Goal: Task Accomplishment & Management: Use online tool/utility

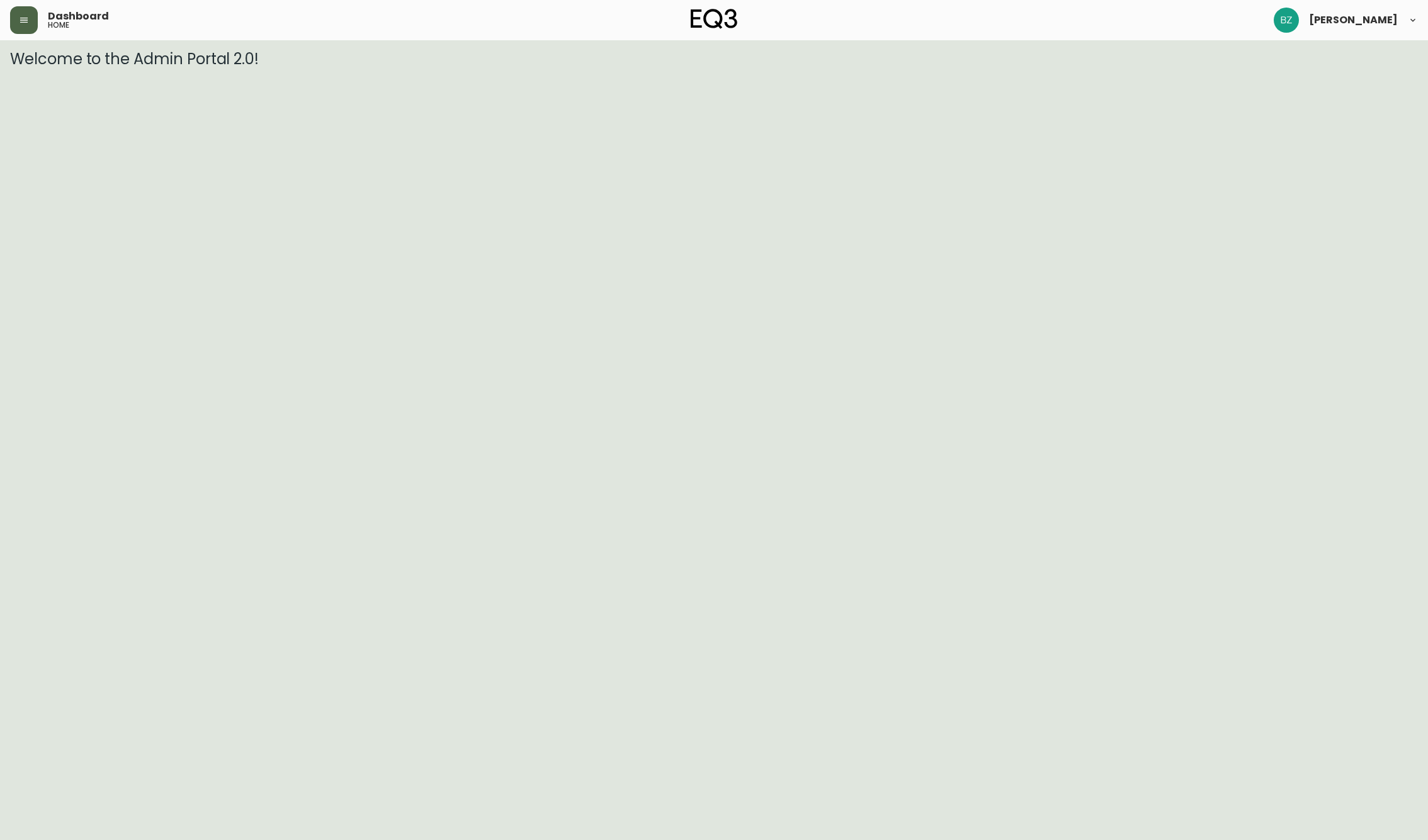
click at [26, 19] on icon "button" at bounding box center [24, 20] width 10 height 10
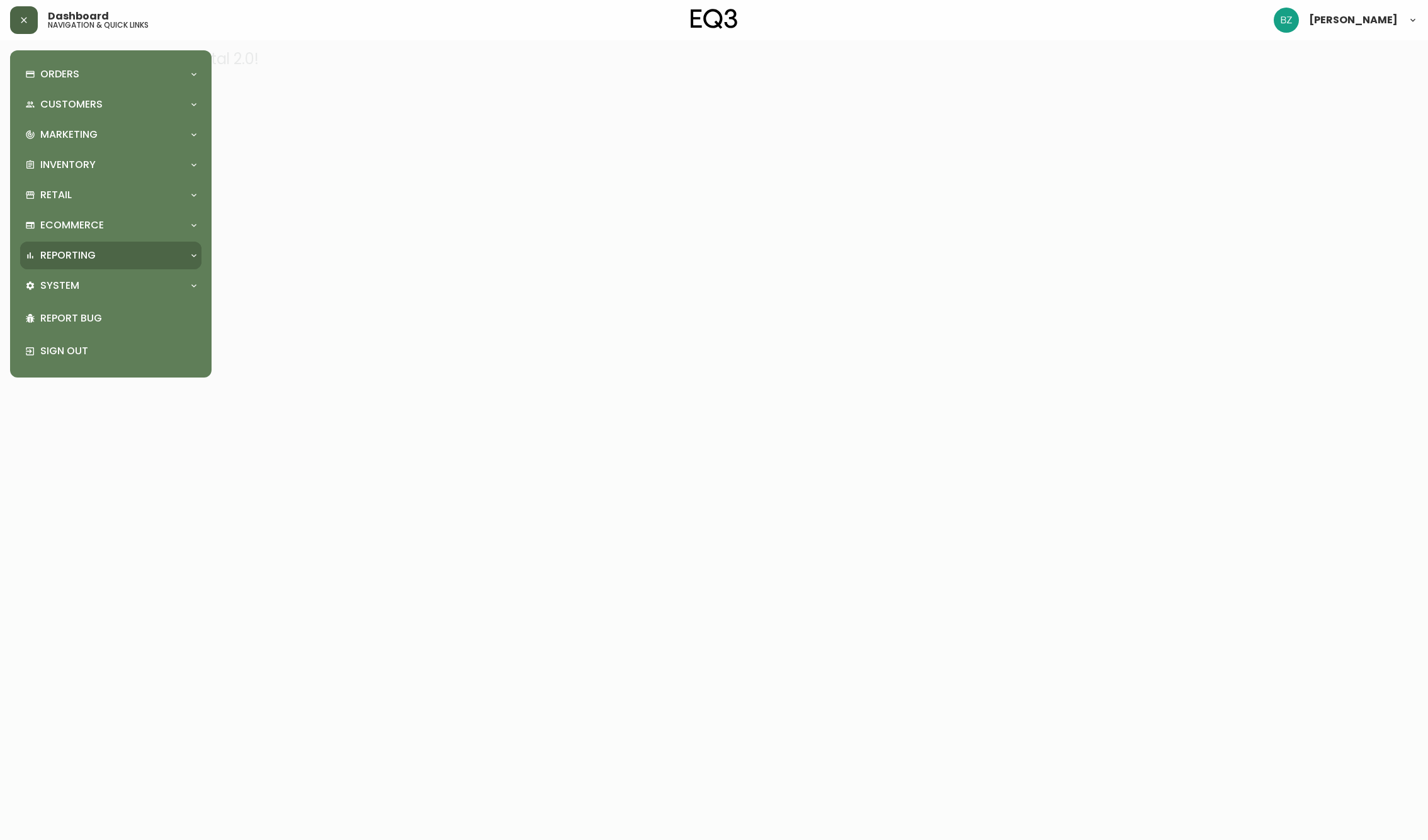
click at [180, 256] on div "Reporting" at bounding box center [105, 255] width 158 height 13
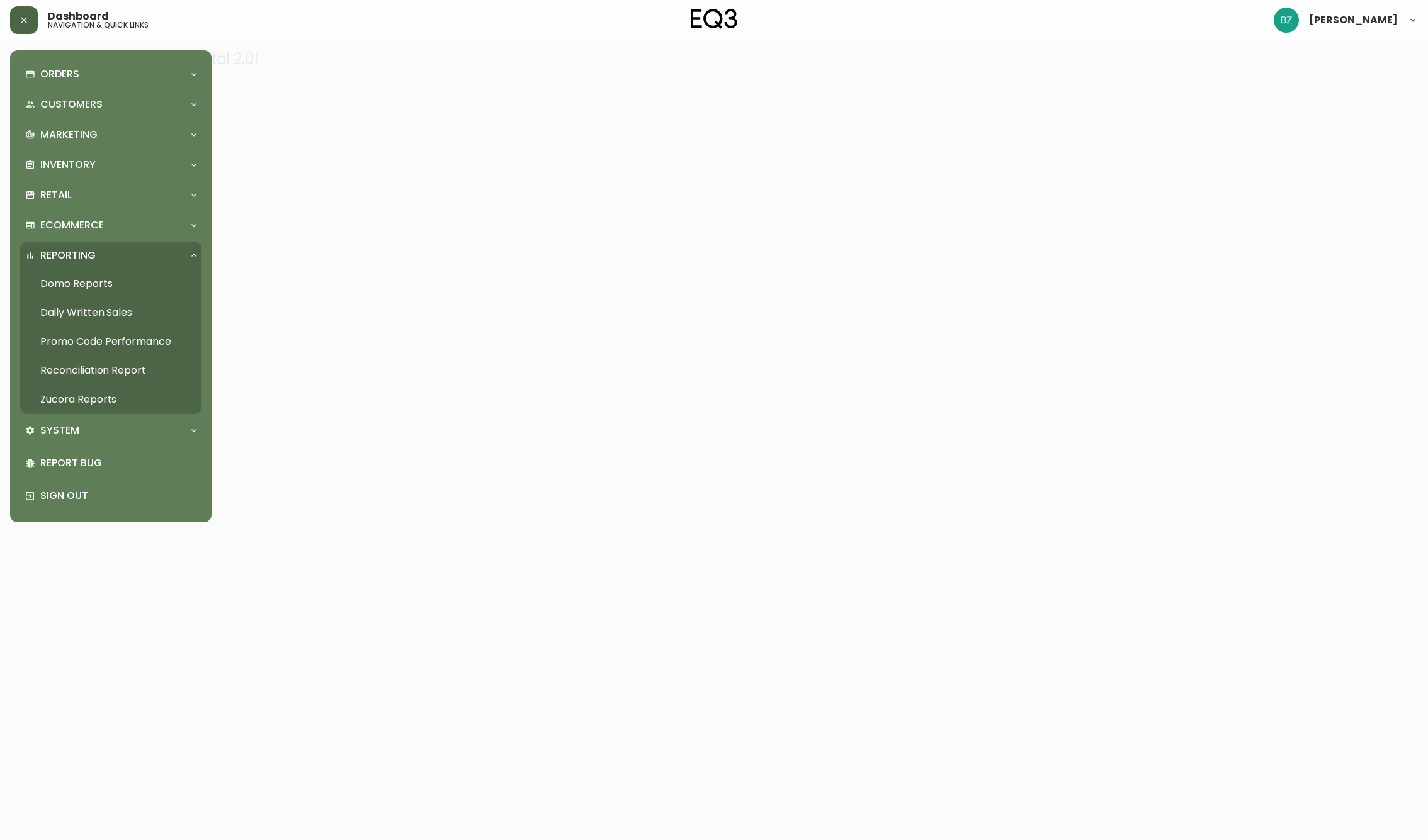
click at [83, 310] on link "Daily Written Sales" at bounding box center [110, 313] width 181 height 29
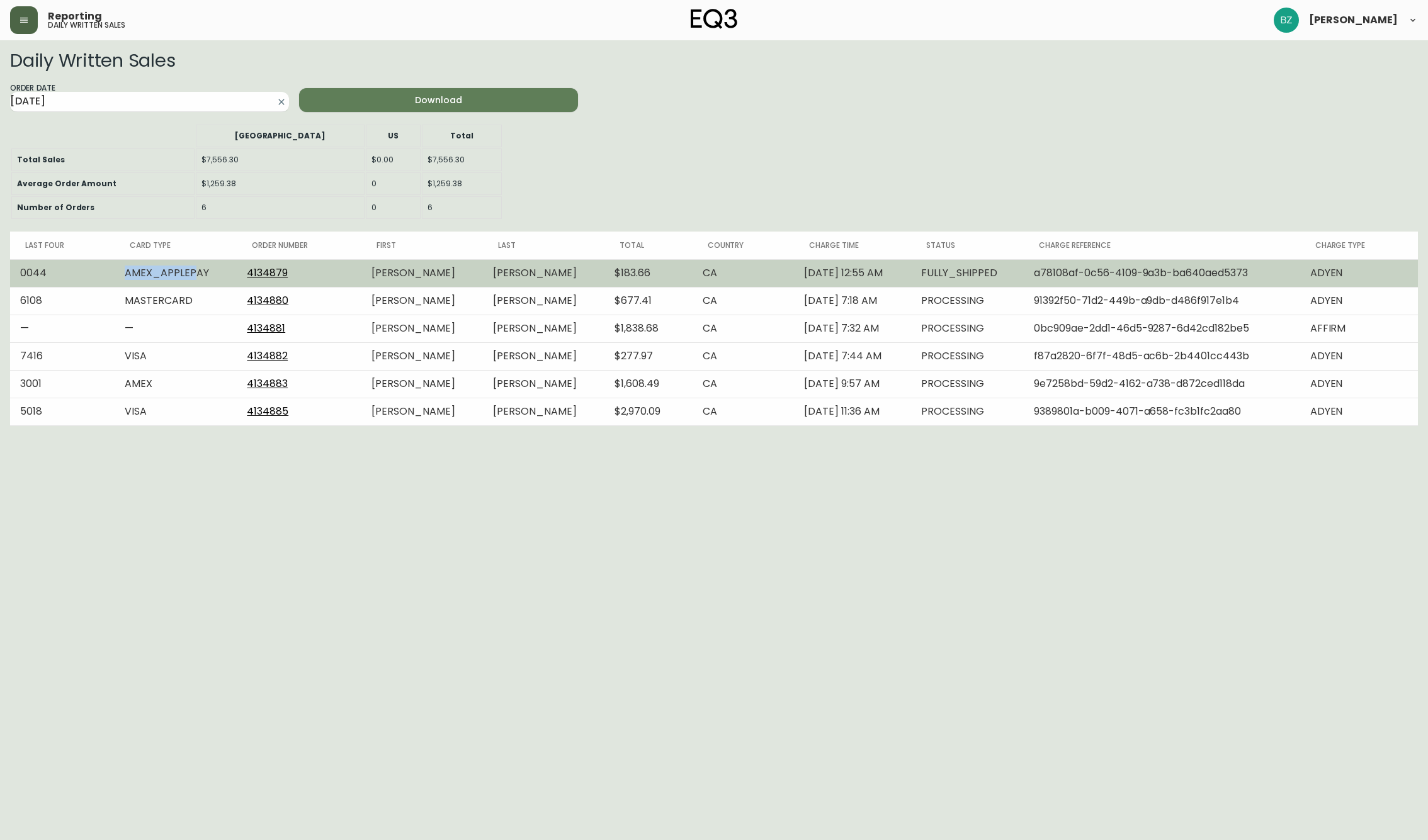
drag, startPoint x: 127, startPoint y: 274, endPoint x: 199, endPoint y: 279, distance: 72.2
click at [199, 279] on td "AMEX_APPLEPAY" at bounding box center [176, 272] width 122 height 28
click at [204, 275] on td "AMEX_APPLEPAY" at bounding box center [176, 272] width 122 height 28
drag, startPoint x: 579, startPoint y: 275, endPoint x: 600, endPoint y: 272, distance: 21.2
click at [604, 275] on td "$183.66" at bounding box center [648, 272] width 87 height 28
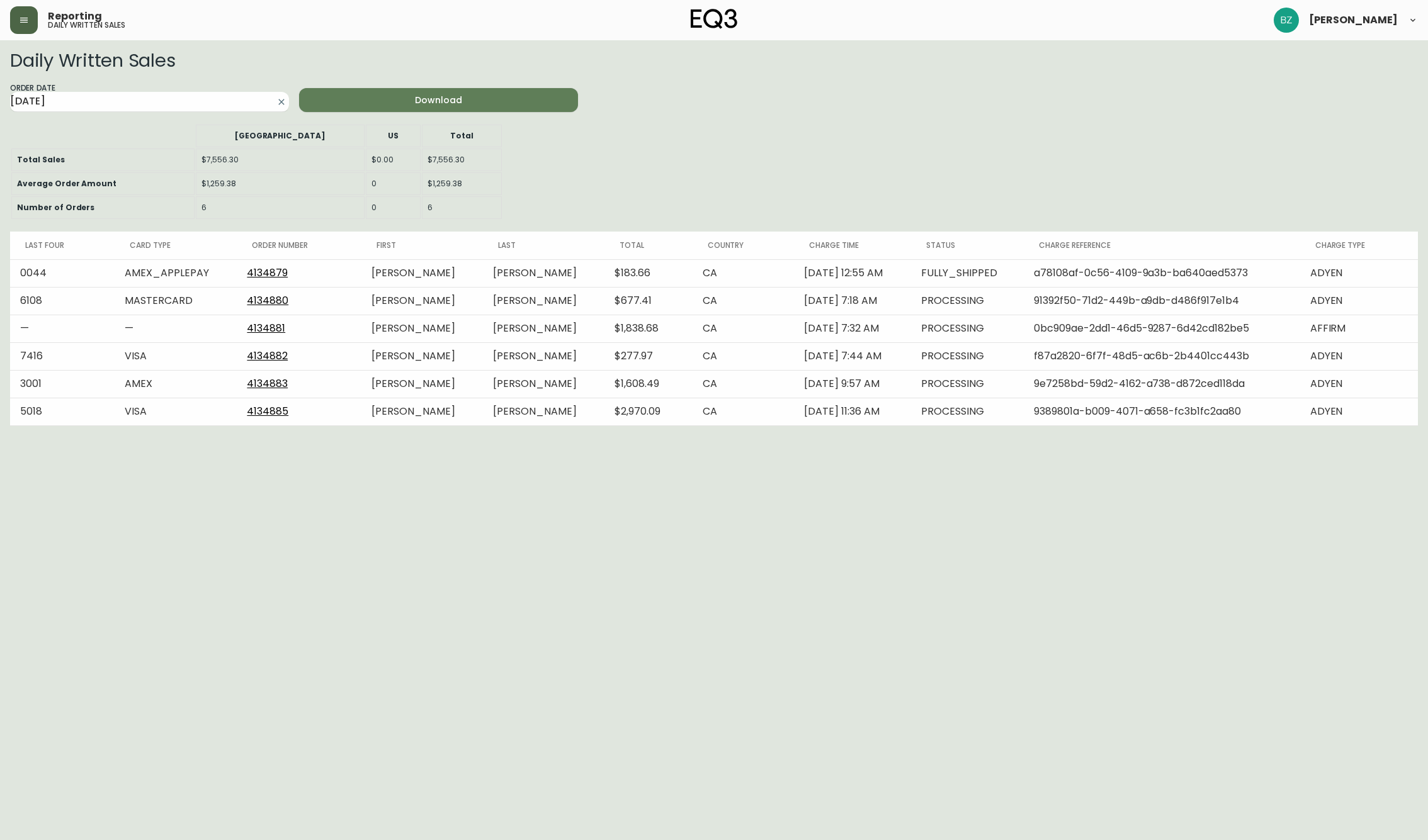
click at [876, 426] on html "Reporting daily written sales Brett Zahari Daily Written Sales Order Date 2025-…" at bounding box center [714, 213] width 1428 height 426
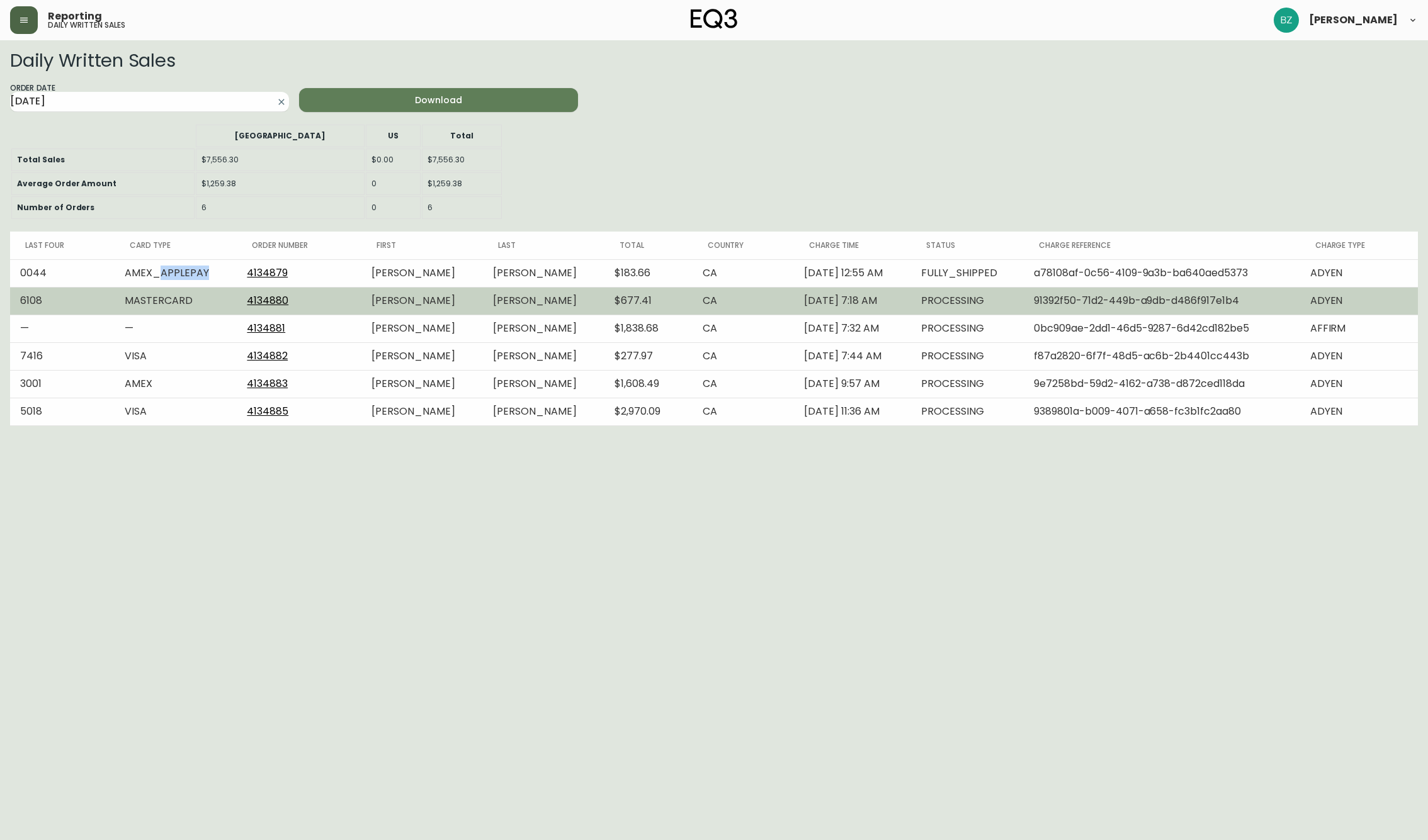
drag, startPoint x: 208, startPoint y: 275, endPoint x: 284, endPoint y: 301, distance: 80.3
click at [161, 271] on td "AMEX_APPLEPAY" at bounding box center [176, 272] width 122 height 28
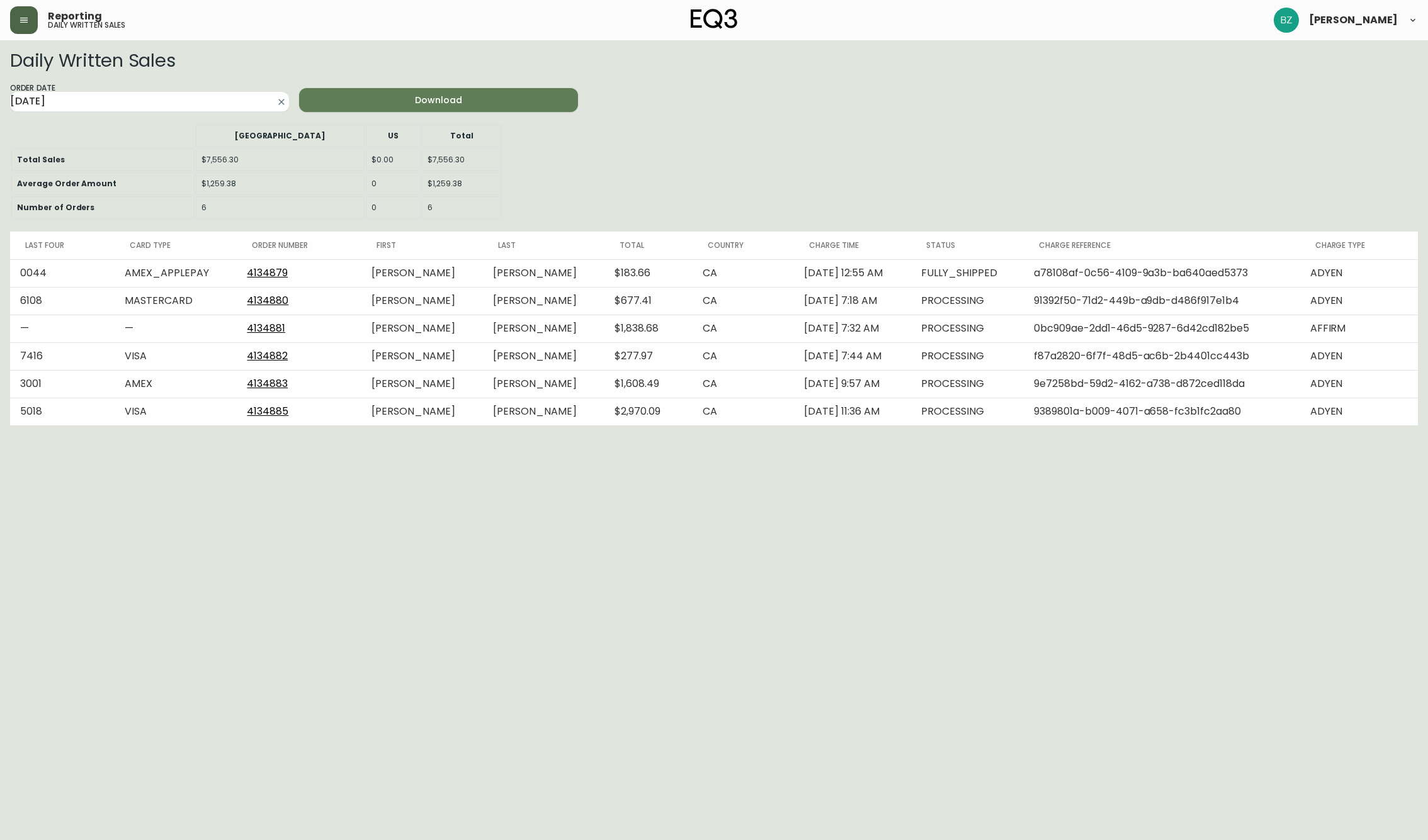
click at [216, 426] on html "Reporting daily written sales Brett Zahari Daily Written Sales Order Date 2025-…" at bounding box center [714, 213] width 1428 height 426
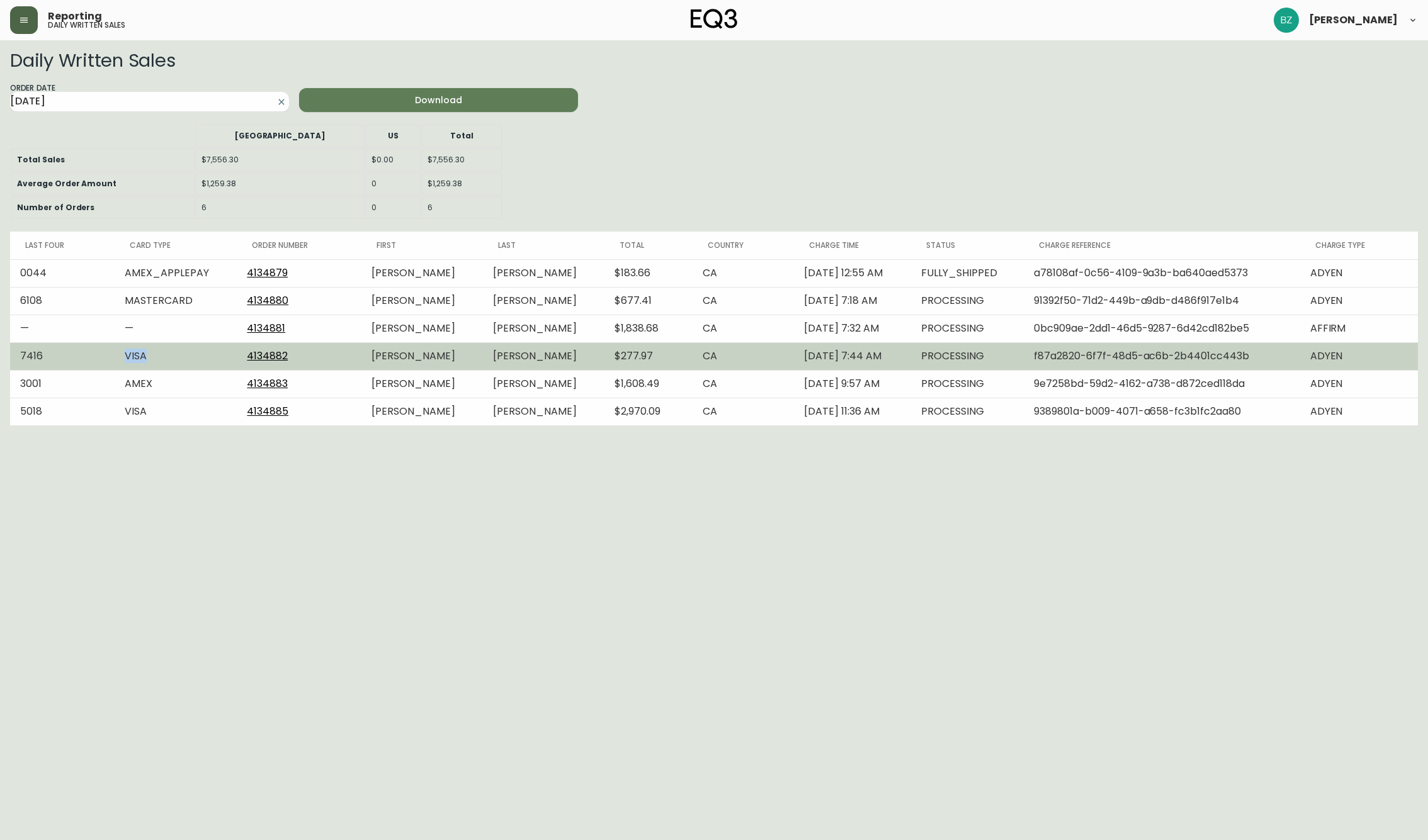
drag, startPoint x: 132, startPoint y: 353, endPoint x: 161, endPoint y: 356, distance: 29.2
click at [161, 356] on td "VISA" at bounding box center [176, 355] width 122 height 28
click at [166, 358] on td "VISA" at bounding box center [176, 355] width 122 height 28
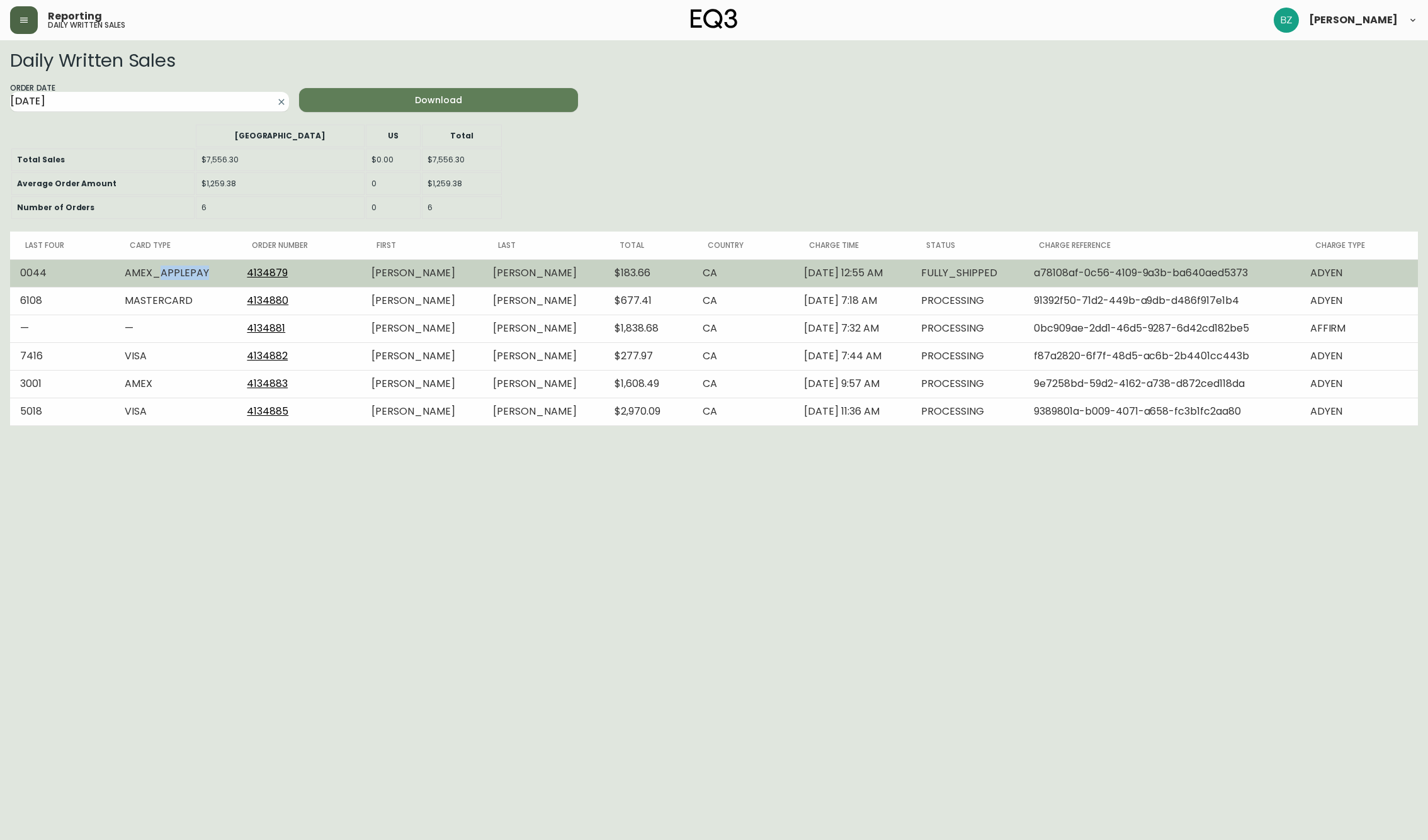
drag, startPoint x: 210, startPoint y: 275, endPoint x: 160, endPoint y: 277, distance: 50.0
click at [160, 277] on td "AMEX_APPLEPAY" at bounding box center [176, 272] width 122 height 28
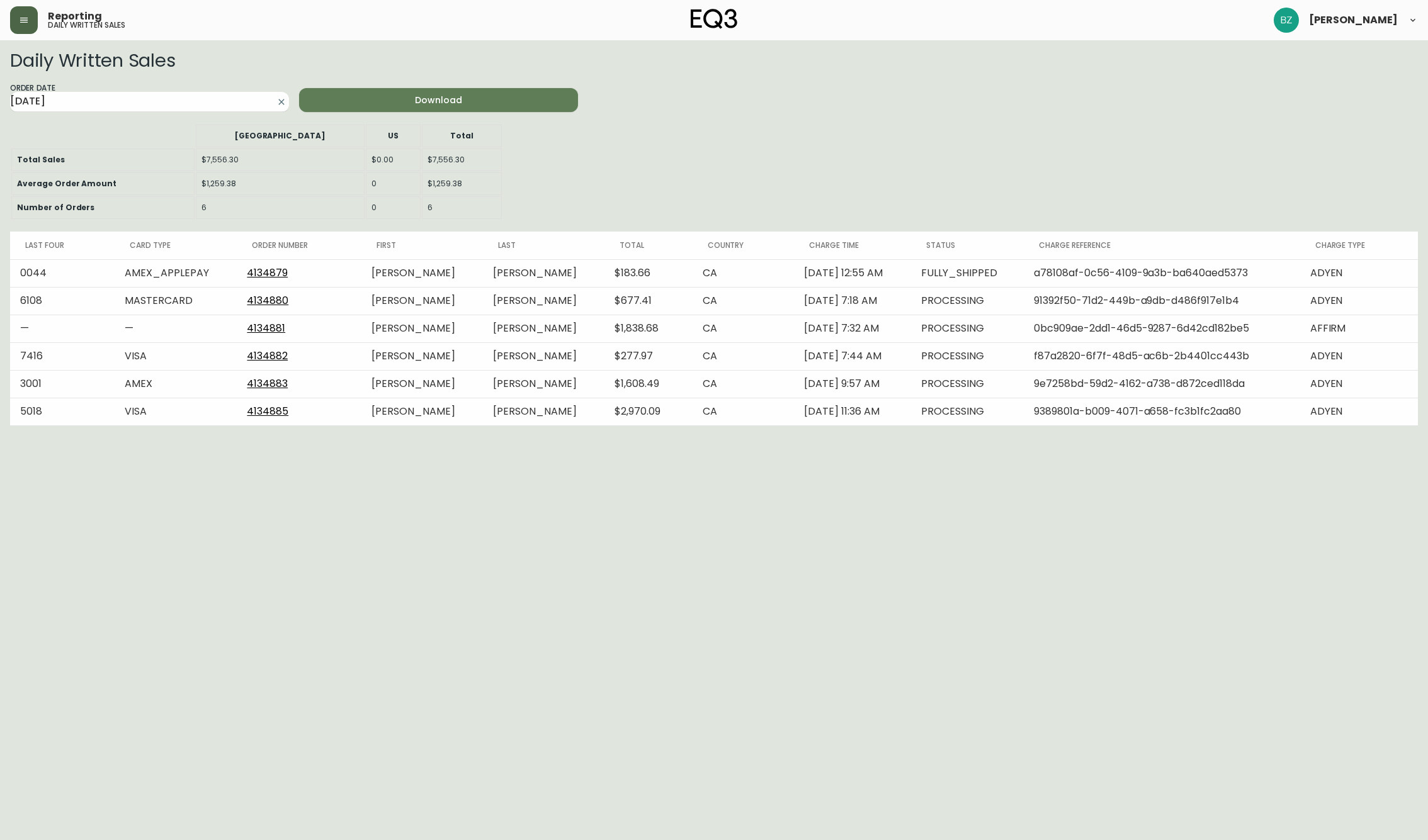
click at [198, 426] on html "Reporting daily written sales Brett Zahari Daily Written Sales Order Date 2025-…" at bounding box center [714, 213] width 1428 height 426
